Goal: Communication & Community: Answer question/provide support

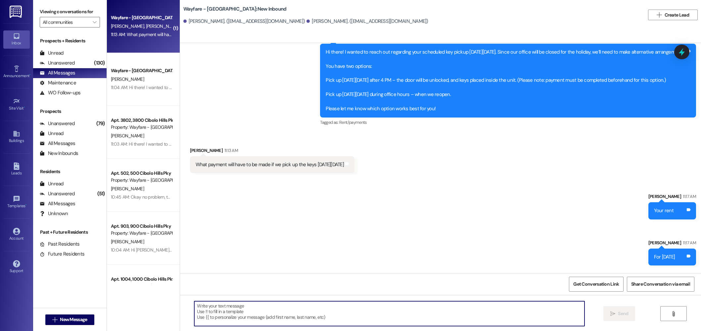
scroll to position [8257, 0]
click at [372, 312] on textarea at bounding box center [389, 313] width 390 height 25
click at [281, 314] on textarea at bounding box center [389, 313] width 390 height 25
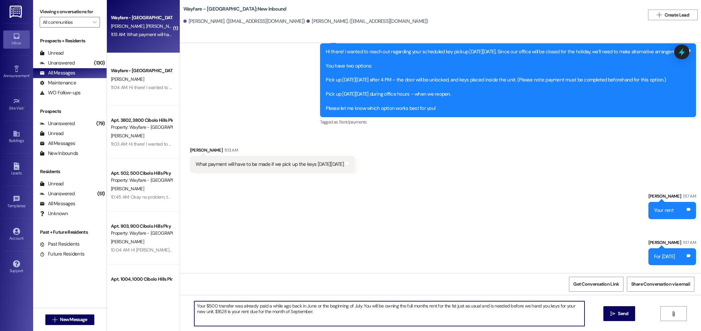
click at [385, 307] on textarea "Your $500 transfer was already paid a while ago back in June or the beginning o…" at bounding box center [389, 313] width 390 height 25
click at [378, 320] on textarea "Your $500 transfer was already paid a while ago back in June or the beginning o…" at bounding box center [389, 313] width 390 height 25
click at [384, 308] on textarea "Your $500 transfer was already paid a while ago back in June or the beginning o…" at bounding box center [389, 313] width 390 height 25
click at [396, 318] on textarea "Your $500 transfer was already paid a while ago back in June or the beginning o…" at bounding box center [389, 313] width 390 height 25
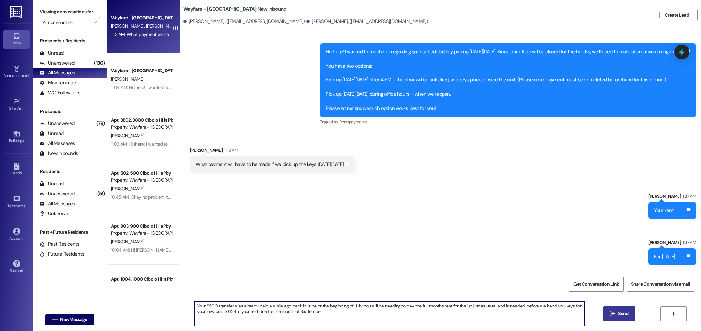
type textarea "Your $500 transfer was already paid a while ago back in June or the beginning o…"
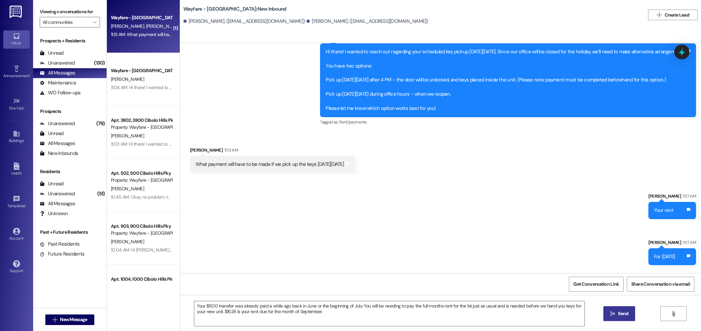
click at [612, 317] on span " Send" at bounding box center [619, 313] width 21 height 7
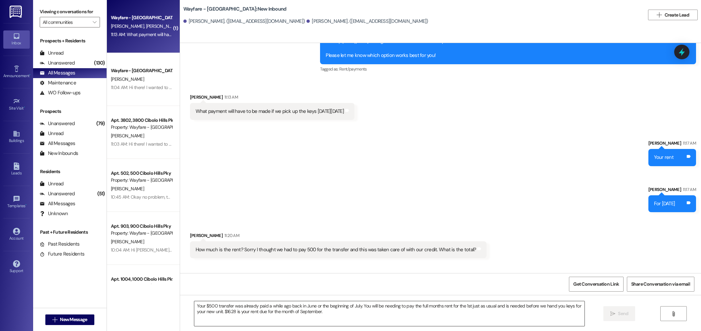
click at [336, 307] on textarea "Your $500 transfer was already paid a while ago back in June or the beginning o…" at bounding box center [389, 313] width 390 height 25
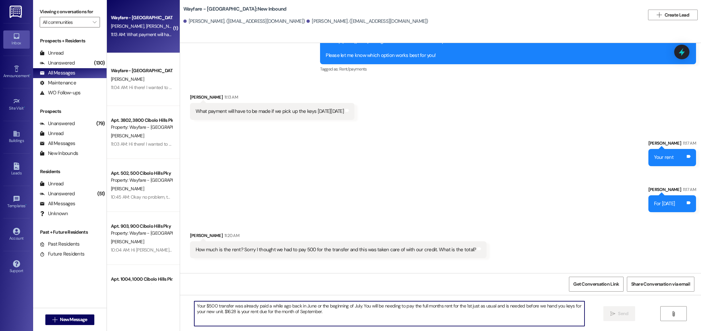
click at [275, 320] on textarea "Your $500 transfer was already paid a while ago back in June or the beginning o…" at bounding box center [389, 313] width 390 height 25
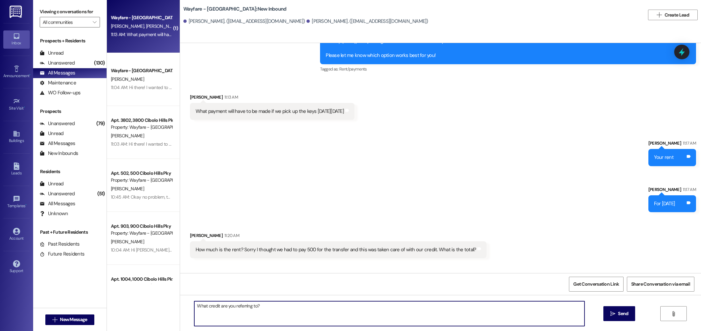
type textarea "What credit are you referring to?"
drag, startPoint x: 331, startPoint y: 299, endPoint x: 327, endPoint y: 304, distance: 5.9
click at [330, 301] on div "What credit are you referring to?  Send " at bounding box center [440, 320] width 521 height 50
click at [322, 310] on textarea "What credit are you referring to?" at bounding box center [389, 313] width 390 height 25
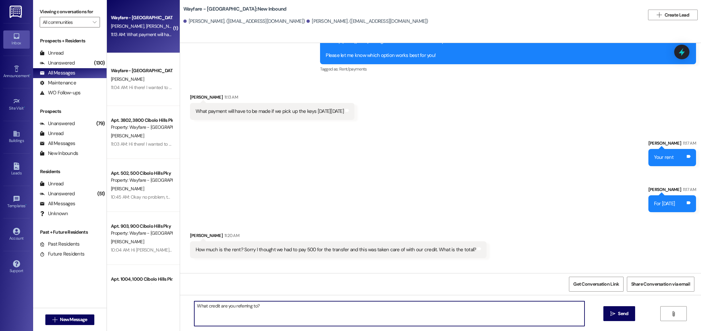
click at [322, 310] on textarea "What credit are you referring to?" at bounding box center [389, 313] width 390 height 25
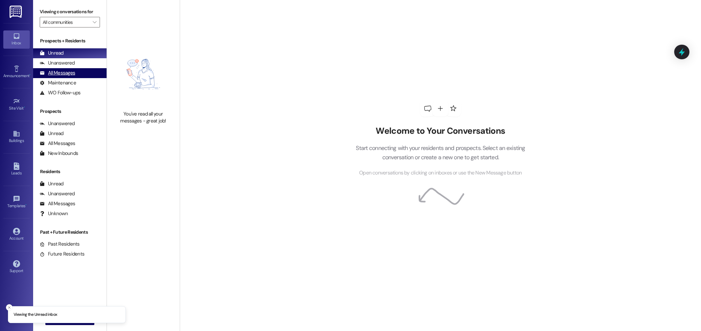
click at [72, 74] on div "All Messages" at bounding box center [57, 73] width 35 height 7
